Goal: Task Accomplishment & Management: Manage account settings

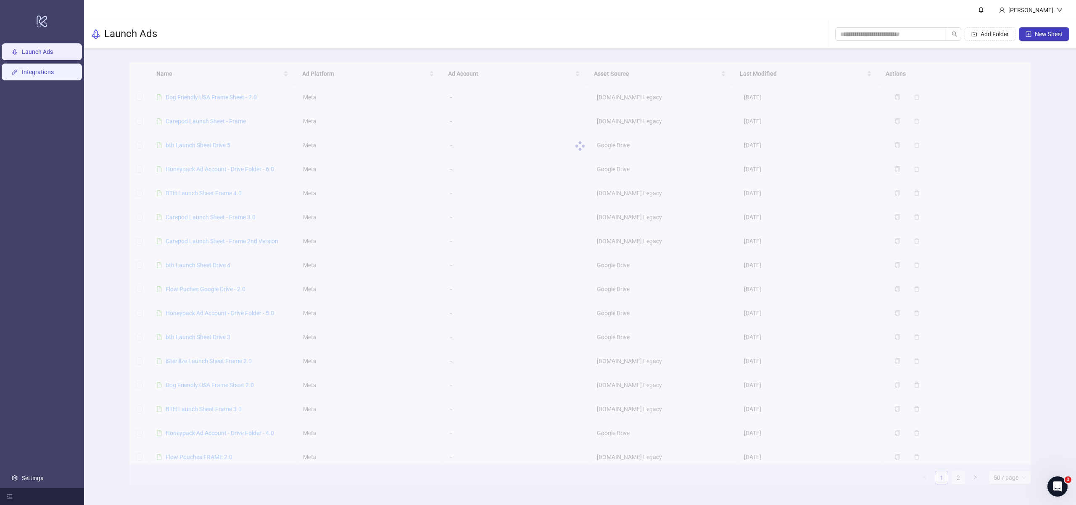
click at [50, 71] on link "Integrations" at bounding box center [38, 72] width 32 height 7
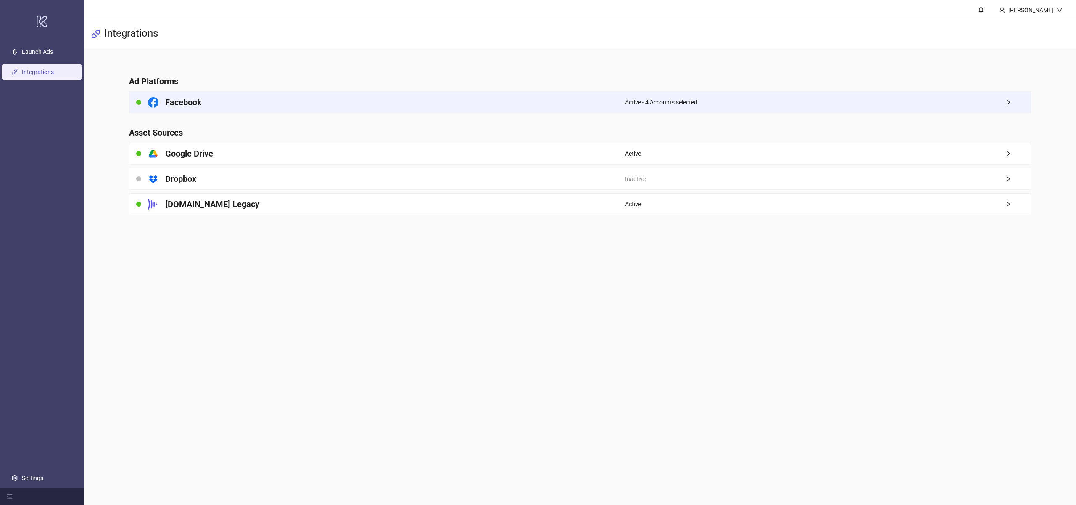
click at [254, 100] on div "Facebook" at bounding box center [378, 102] width 496 height 21
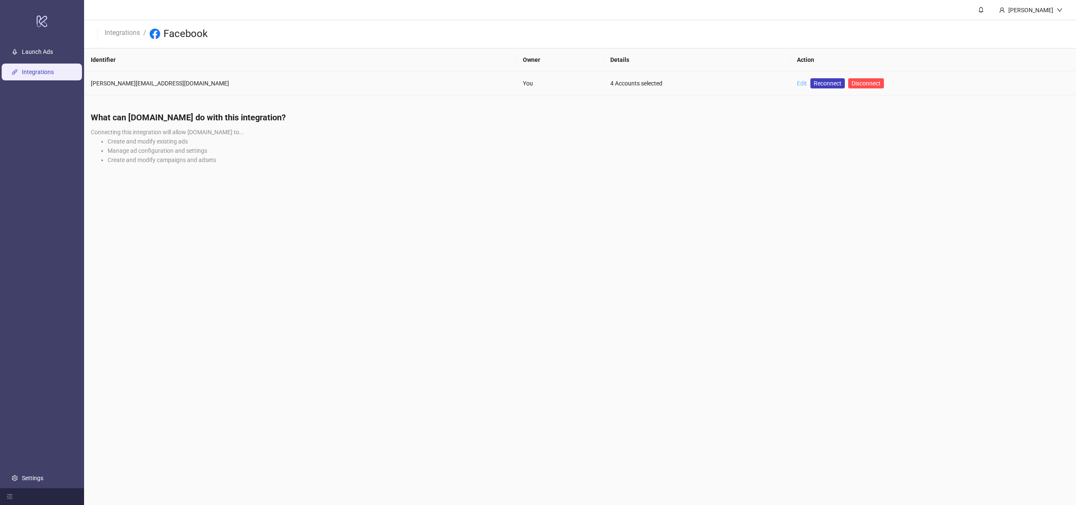
click at [797, 83] on link "Edit" at bounding box center [802, 83] width 10 height 7
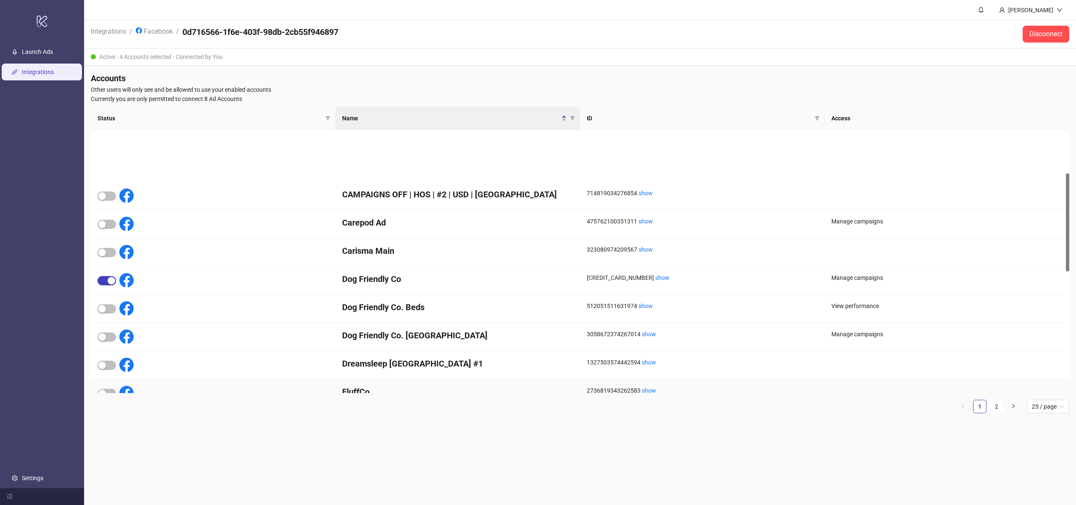
scroll to position [116, 0]
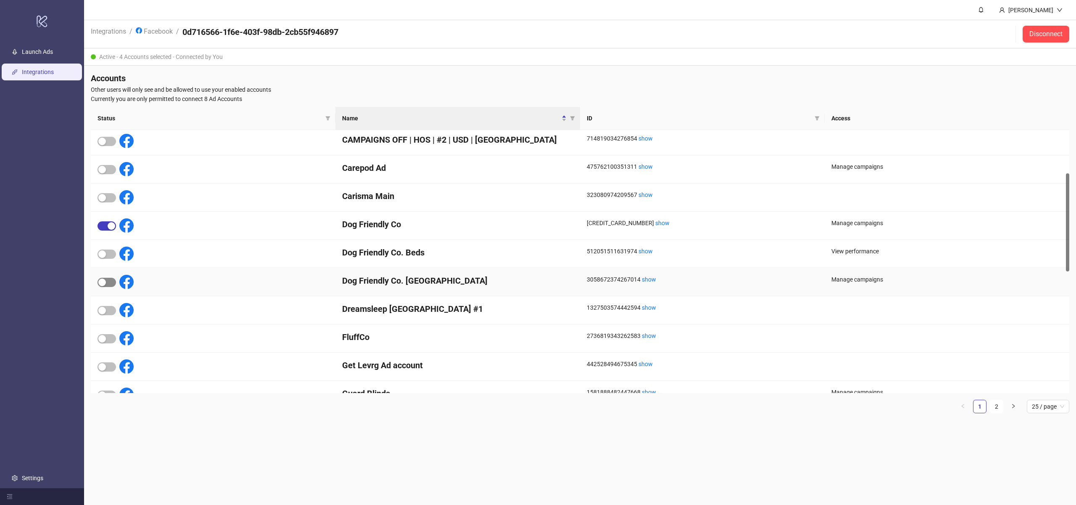
click at [106, 281] on div "button" at bounding box center [102, 282] width 8 height 8
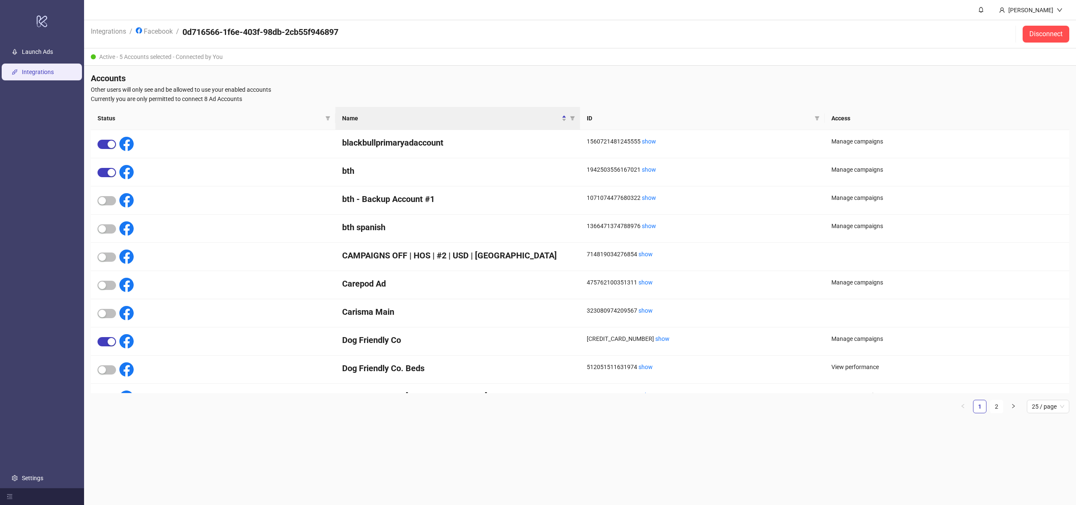
scroll to position [442, 0]
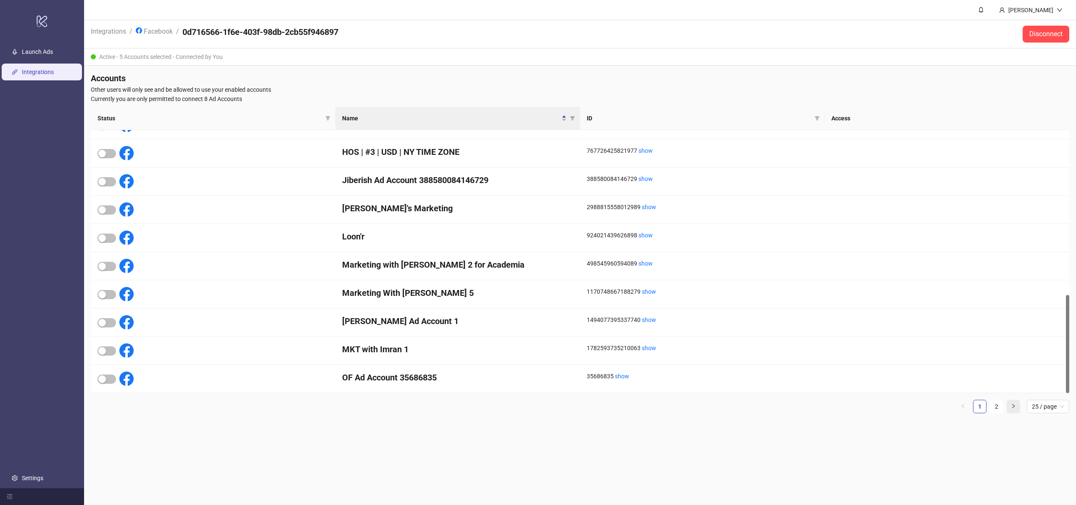
click at [1014, 406] on icon "right" at bounding box center [1014, 406] width 3 height 4
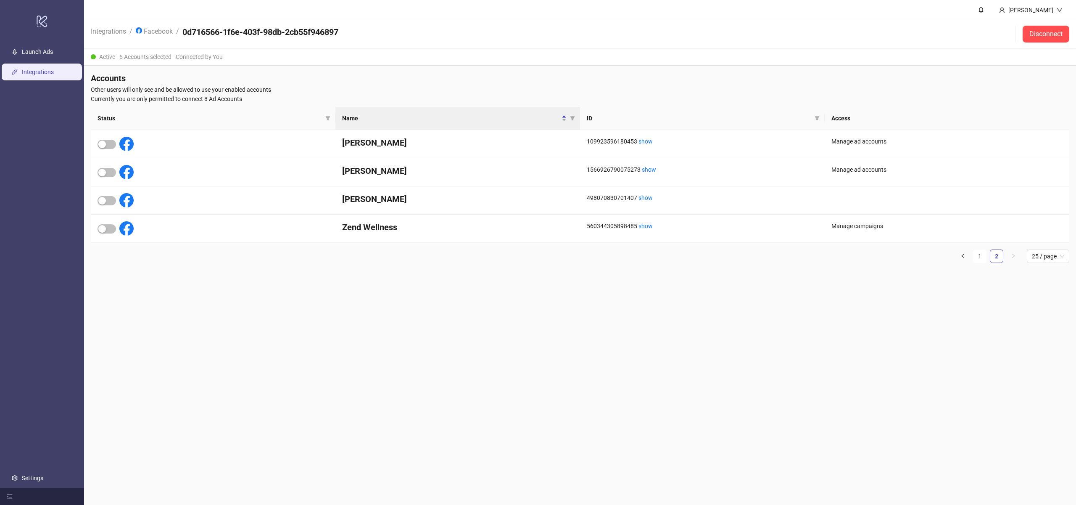
scroll to position [0, 0]
click at [103, 228] on div "button" at bounding box center [102, 229] width 8 height 8
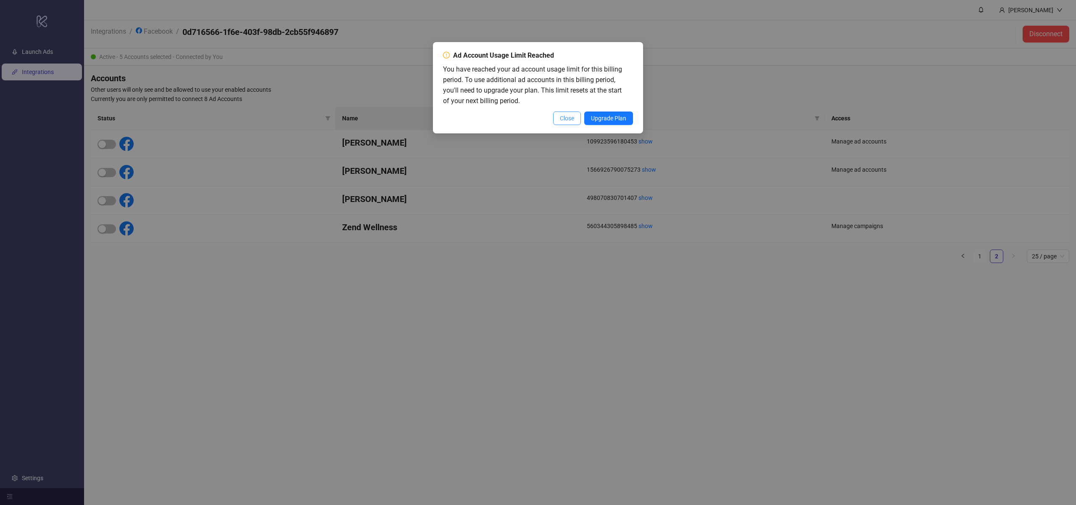
click at [560, 121] on span "Close" at bounding box center [567, 118] width 14 height 7
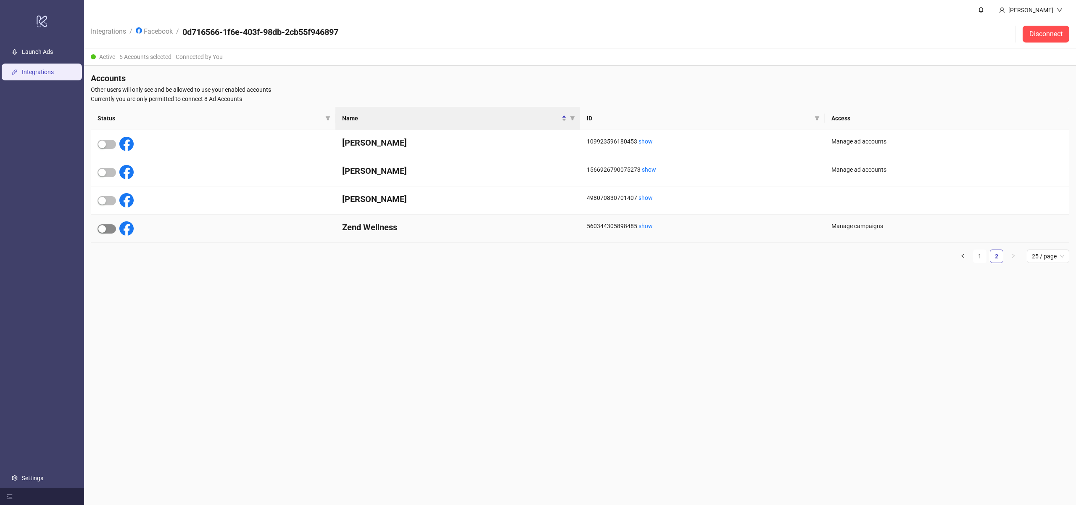
click at [107, 228] on span "button" at bounding box center [107, 228] width 19 height 9
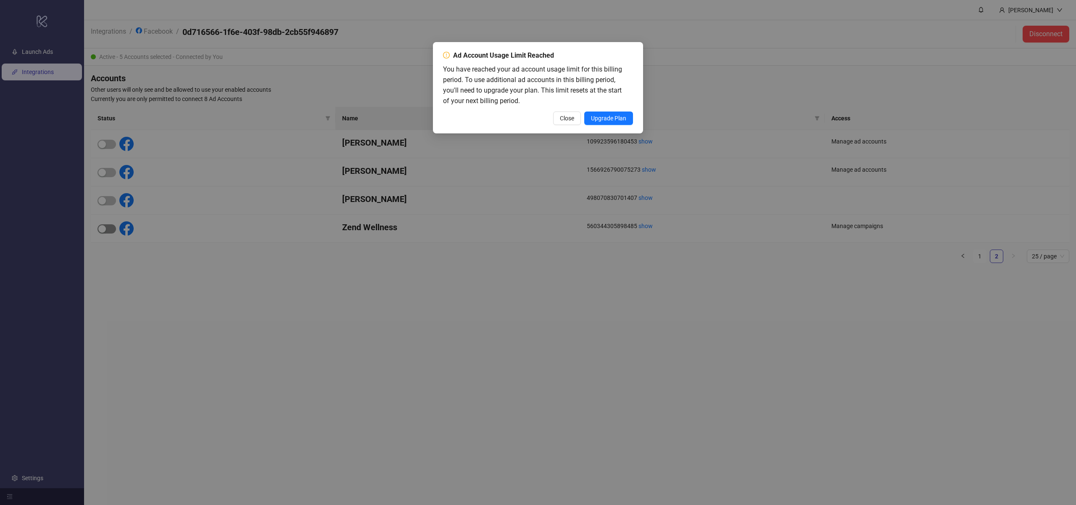
click at [107, 228] on div "Ad Account Usage Limit Reached You have reached your ad account usage limit for…" at bounding box center [538, 252] width 1076 height 505
click at [562, 125] on div "Ad Account Usage Limit Reached You have reached your ad account usage limit for…" at bounding box center [538, 87] width 210 height 91
click at [564, 119] on span "Close" at bounding box center [567, 118] width 14 height 7
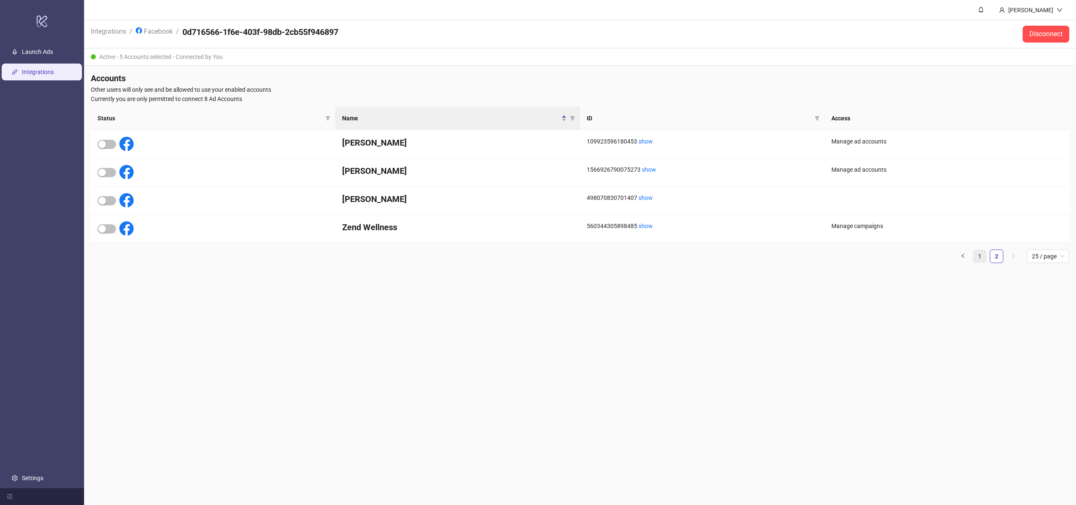
click at [976, 255] on link "1" at bounding box center [980, 256] width 13 height 13
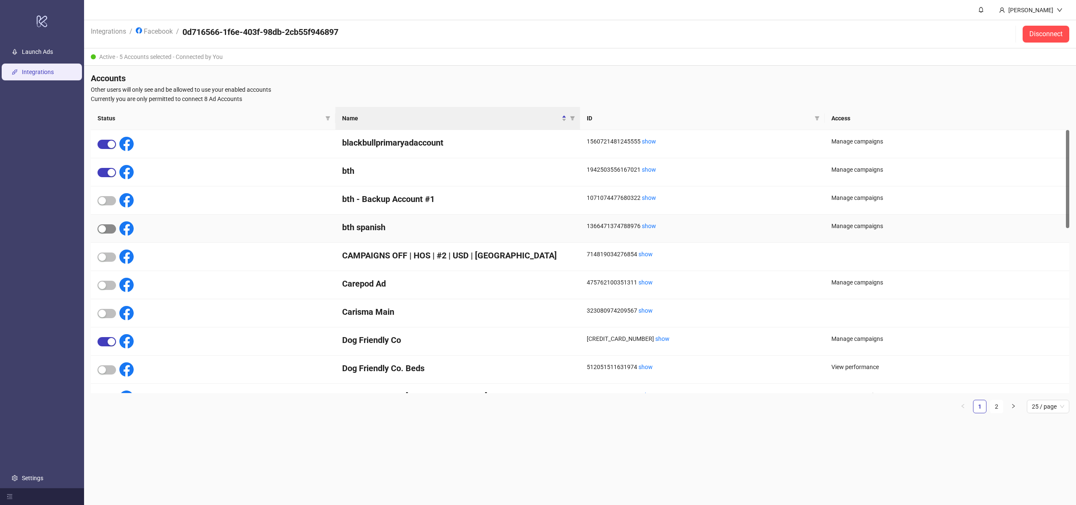
click at [104, 228] on div "button" at bounding box center [102, 229] width 8 height 8
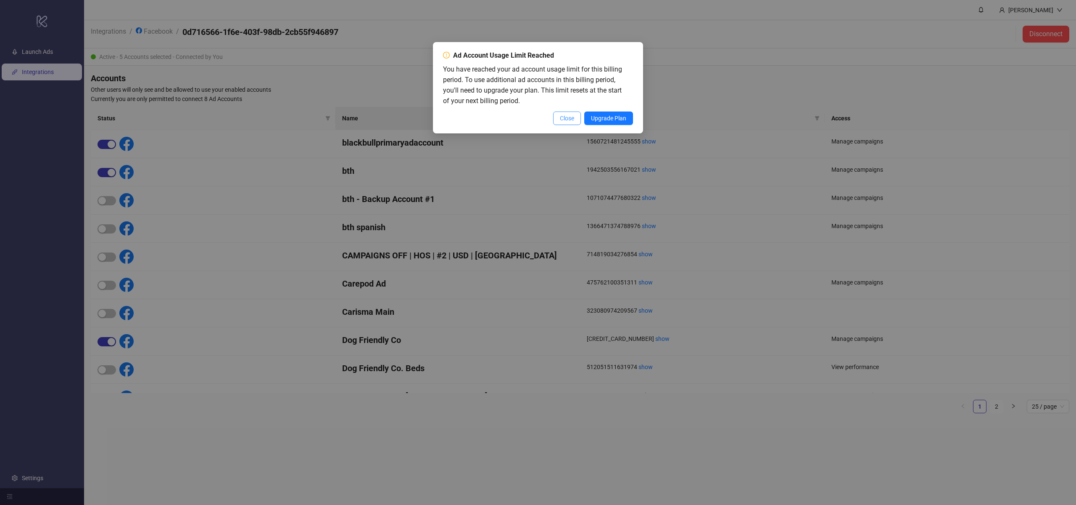
click at [564, 115] on span "Close" at bounding box center [567, 118] width 14 height 7
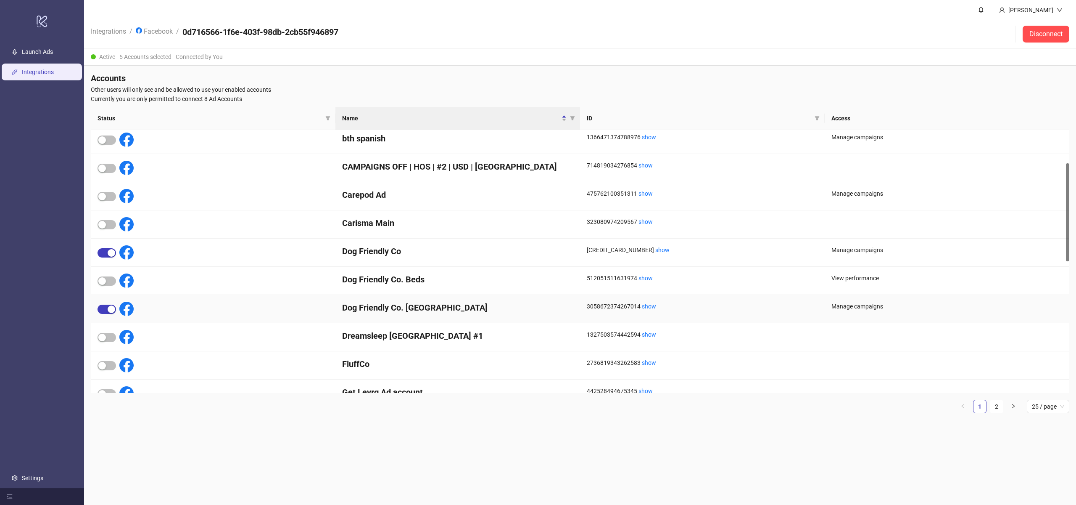
scroll to position [106, 0]
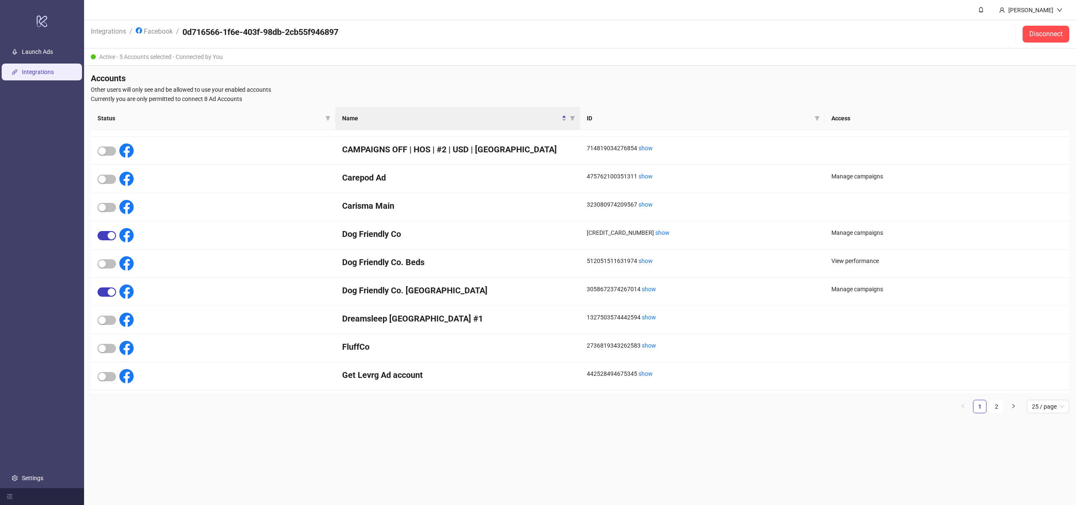
click at [34, 71] on link "Integrations" at bounding box center [38, 72] width 32 height 7
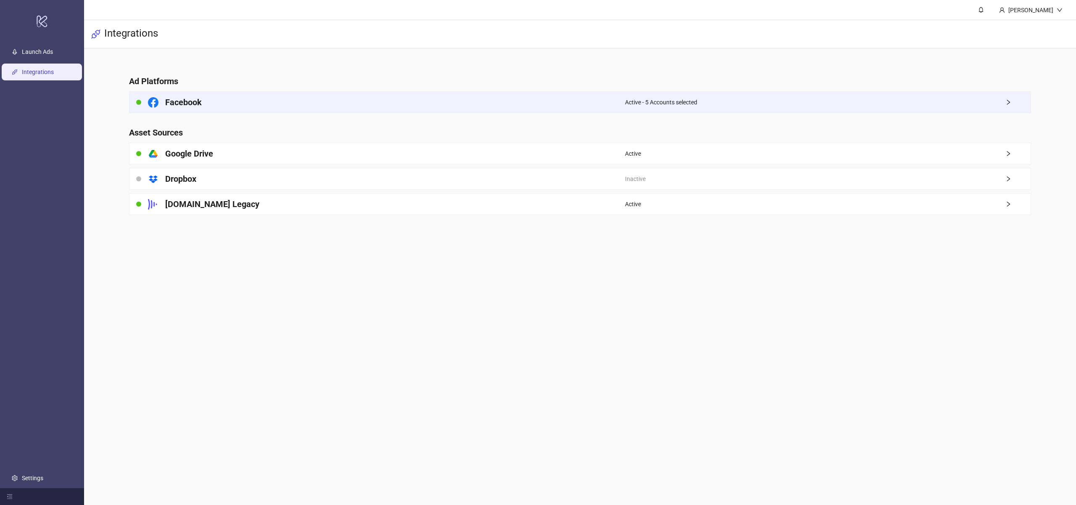
click at [711, 105] on div "Active - 5 Accounts selected" at bounding box center [828, 102] width 406 height 21
